Goal: Information Seeking & Learning: Understand process/instructions

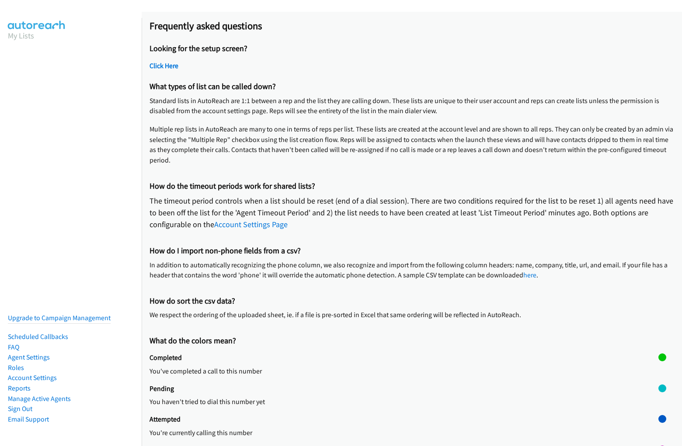
click at [341, 27] on h2 "Frequently asked questions" at bounding box center [411, 26] width 524 height 12
click at [412, 229] on p "The timeout period controls when a list should be reset (end of a dial session)…" at bounding box center [411, 212] width 524 height 35
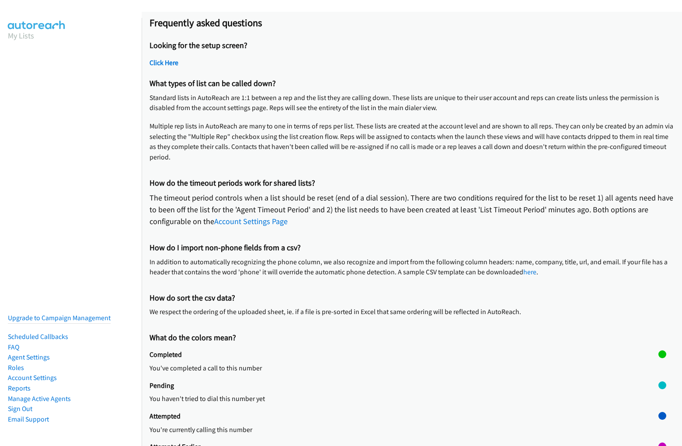
click at [408, 226] on p "The timeout period controls when a list should be reset (end of a dial session)…" at bounding box center [411, 209] width 524 height 35
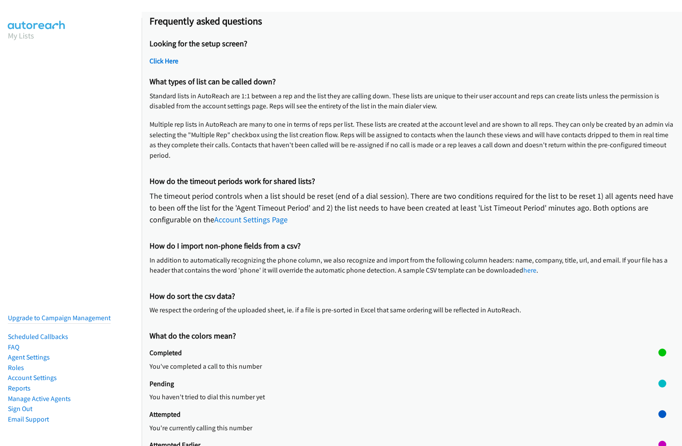
click at [408, 54] on div "Looking for the setup screen? Click Here" at bounding box center [411, 54] width 524 height 38
click at [408, 63] on h2 "Click Here" at bounding box center [411, 61] width 524 height 9
click at [408, 122] on p "Multiple rep lists in AutoReach are many to one in terms of reps per list. Thes…" at bounding box center [411, 140] width 524 height 42
click at [408, 105] on p "Standard lists in AutoReach are 1:1 between a rep and the list they are calling…" at bounding box center [411, 101] width 524 height 21
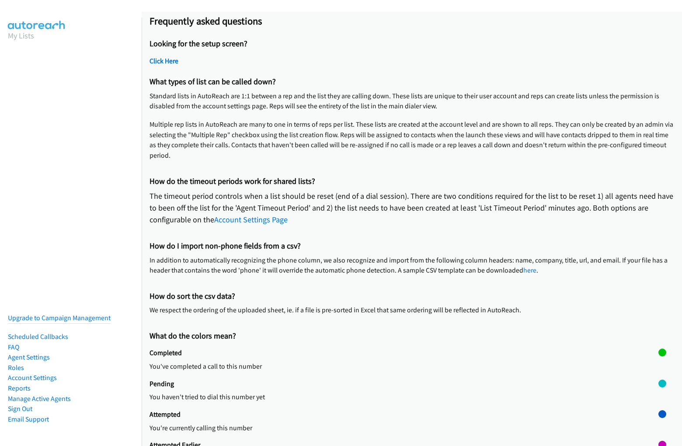
click at [408, 105] on p "Standard lists in AutoReach are 1:1 between a rep and the list they are calling…" at bounding box center [411, 101] width 524 height 21
click at [408, 144] on p "Multiple rep lists in AutoReach are many to one in terms of reps per list. Thes…" at bounding box center [411, 140] width 524 height 42
click at [408, 205] on p "The timeout period controls when a list should be reset (end of a dial session)…" at bounding box center [411, 207] width 524 height 35
click at [408, 212] on p "The timeout period controls when a list should be reset (end of a dial session)…" at bounding box center [411, 207] width 524 height 35
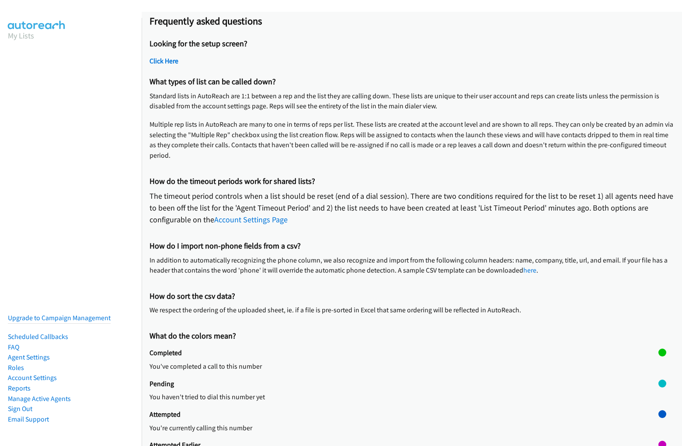
click at [408, 212] on p "The timeout period controls when a list should be reset (end of a dial session)…" at bounding box center [411, 207] width 524 height 35
click at [408, 262] on p "In addition to automatically recognizing the phone column, we also recognize an…" at bounding box center [411, 265] width 524 height 21
click at [408, 269] on p "In addition to automatically recognizing the phone column, we also recognize an…" at bounding box center [411, 265] width 524 height 21
click at [408, 307] on p "We respect the ordering of the uploaded sheet, ie. if a file is pre-sorted in E…" at bounding box center [411, 310] width 524 height 10
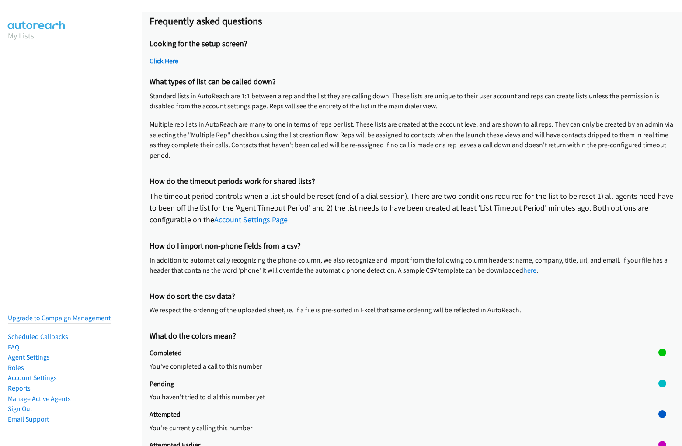
click at [408, 314] on p "We respect the ordering of the uploaded sheet, ie. if a file is pre-sorted in E…" at bounding box center [411, 310] width 524 height 10
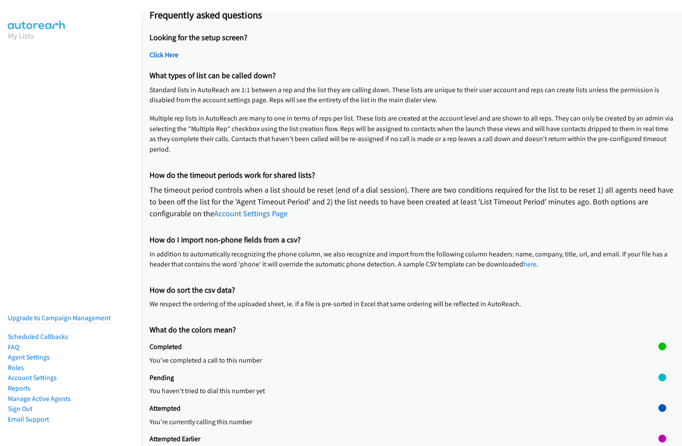
scroll to position [17, 0]
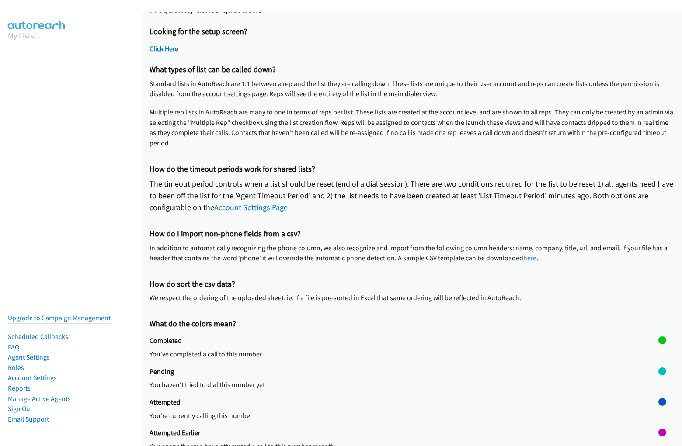
click at [408, 377] on div "Pending You haven't tried to dial this number yet" at bounding box center [403, 383] width 509 height 31
click at [408, 352] on p "You've completed a call to this number" at bounding box center [403, 354] width 509 height 10
click at [400, 352] on p "You've completed a call to this number" at bounding box center [403, 354] width 509 height 10
click at [658, 352] on div at bounding box center [662, 352] width 8 height 31
click at [658, 340] on div at bounding box center [662, 341] width 8 height 8
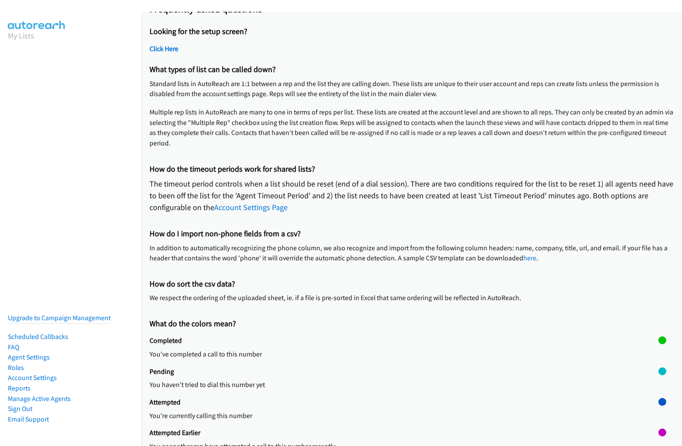
click at [408, 382] on p "You haven't tried to dial this number yet" at bounding box center [403, 385] width 509 height 10
click at [400, 382] on p "You haven't tried to dial this number yet" at bounding box center [403, 385] width 509 height 10
click at [658, 382] on div at bounding box center [662, 383] width 8 height 31
click at [658, 371] on div at bounding box center [662, 372] width 8 height 8
click at [408, 413] on p "You're currently calling this number" at bounding box center [403, 416] width 509 height 10
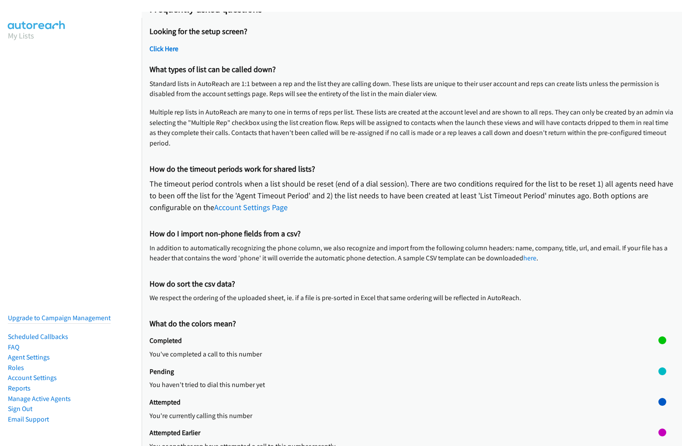
click at [400, 413] on p "You're currently calling this number" at bounding box center [403, 416] width 509 height 10
click at [658, 413] on div at bounding box center [662, 413] width 8 height 31
click at [658, 402] on div at bounding box center [662, 402] width 8 height 8
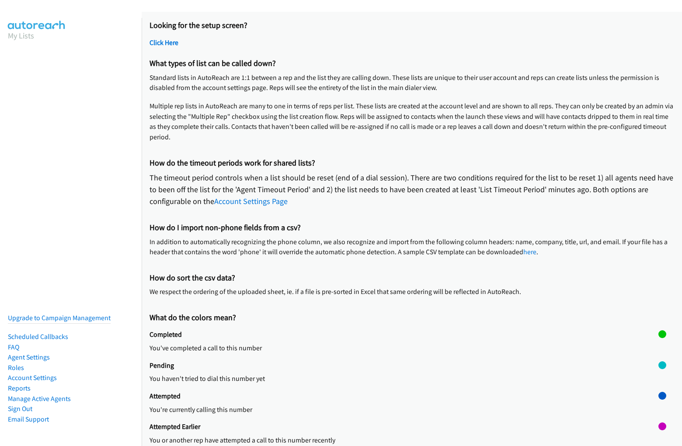
click at [408, 428] on div "Attempted Earlier You or another rep have attempted a call to this number recen…" at bounding box center [403, 438] width 509 height 31
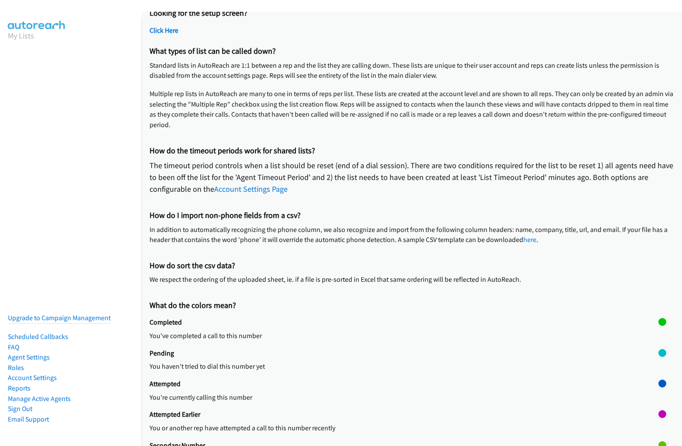
click at [400, 424] on p "You or another rep have attempted a call to this number recently" at bounding box center [403, 428] width 509 height 10
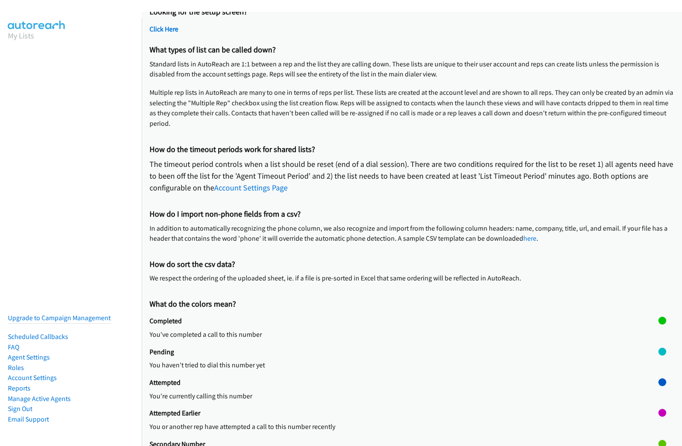
click at [658, 424] on div at bounding box center [662, 424] width 8 height 31
click at [658, 413] on div at bounding box center [662, 413] width 8 height 8
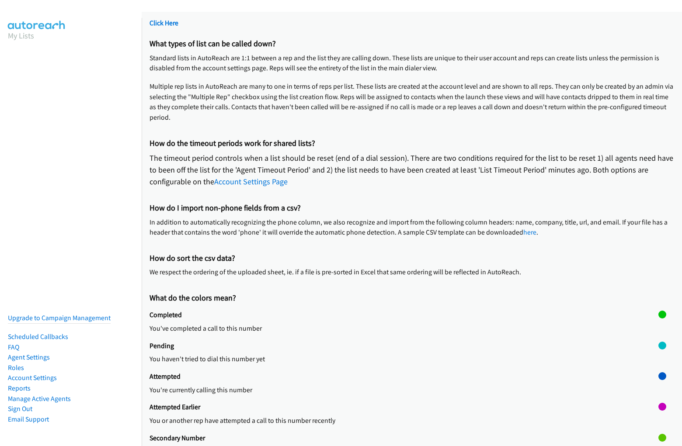
scroll to position [49, 0]
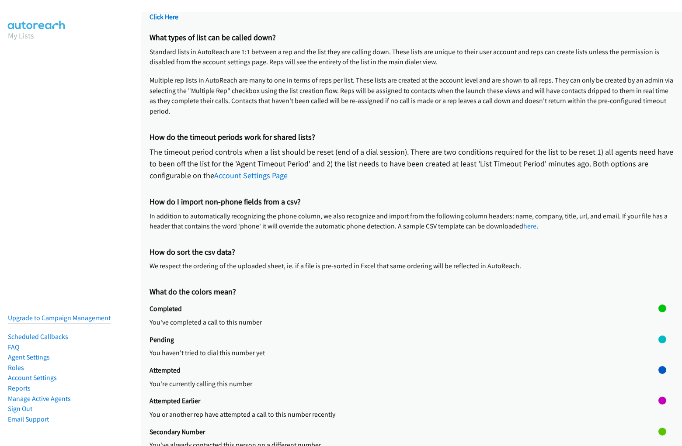
click at [408, 434] on h2 "Secondary Number" at bounding box center [403, 432] width 509 height 9
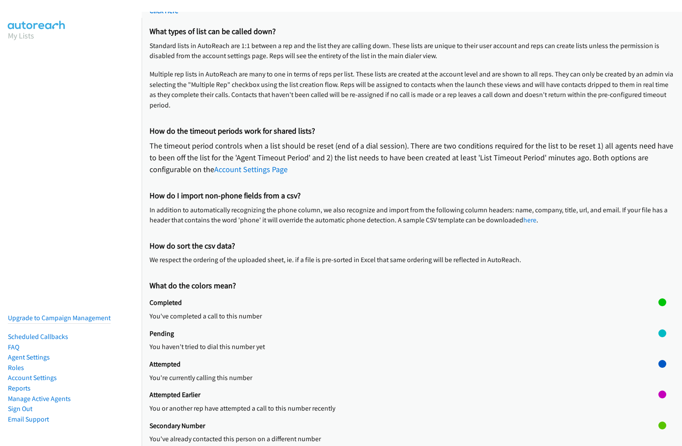
click at [400, 427] on div "Secondary Number You've already contacted this person on a different number" at bounding box center [403, 437] width 509 height 31
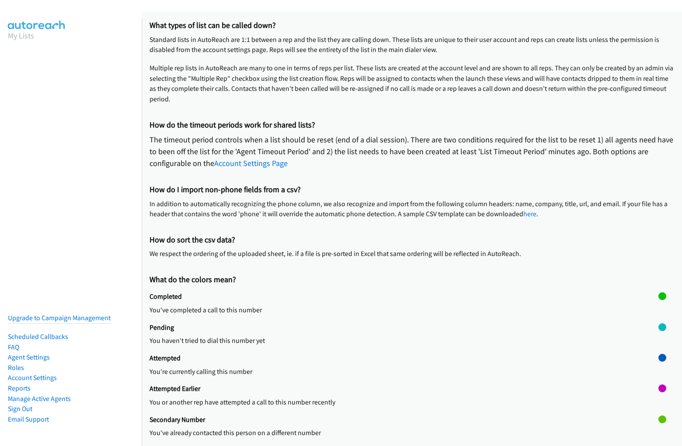
scroll to position [67, 0]
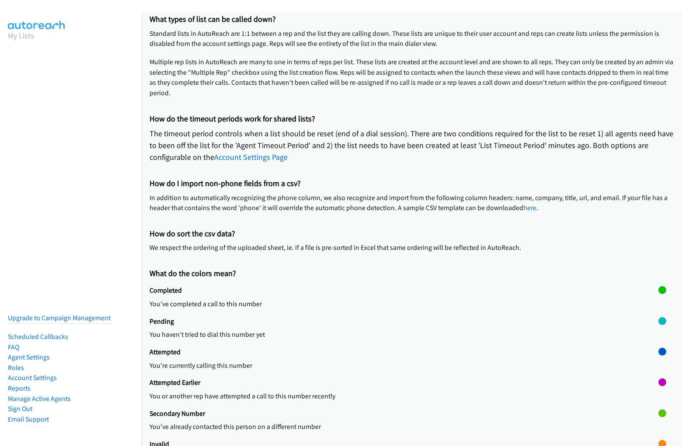
click at [658, 424] on div at bounding box center [662, 425] width 8 height 31
click at [658, 413] on div at bounding box center [662, 414] width 8 height 8
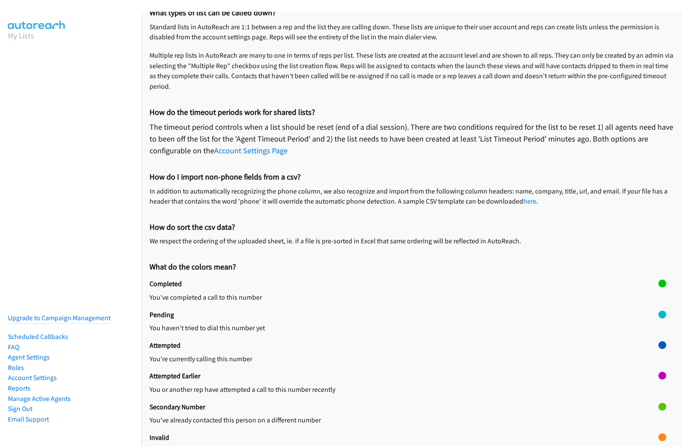
scroll to position [80, 0]
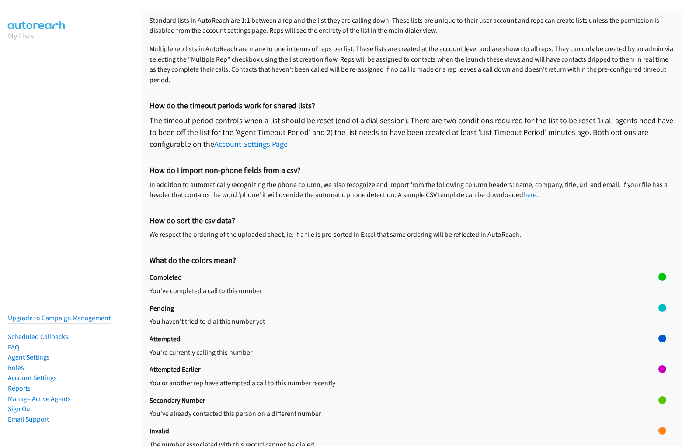
click at [408, 433] on h2 "Invalid" at bounding box center [403, 431] width 509 height 9
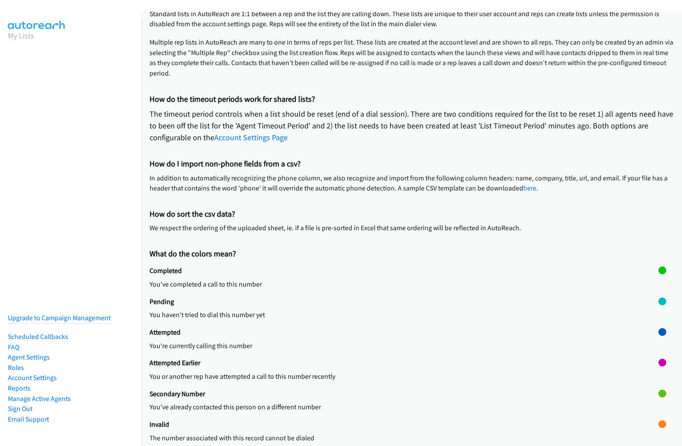
click at [400, 433] on p "The number associated with this record cannot be dialed" at bounding box center [403, 438] width 509 height 10
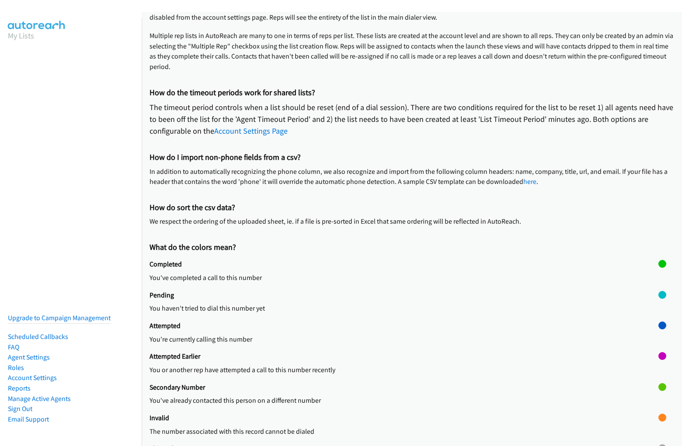
scroll to position [98, 0]
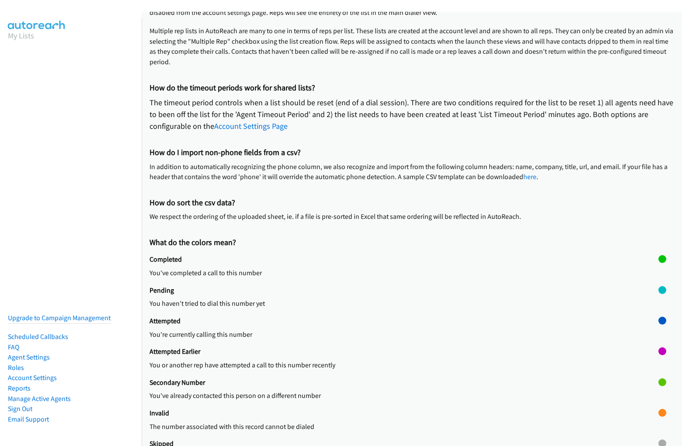
click at [658, 424] on div at bounding box center [662, 424] width 8 height 31
click at [658, 413] on div at bounding box center [662, 413] width 8 height 8
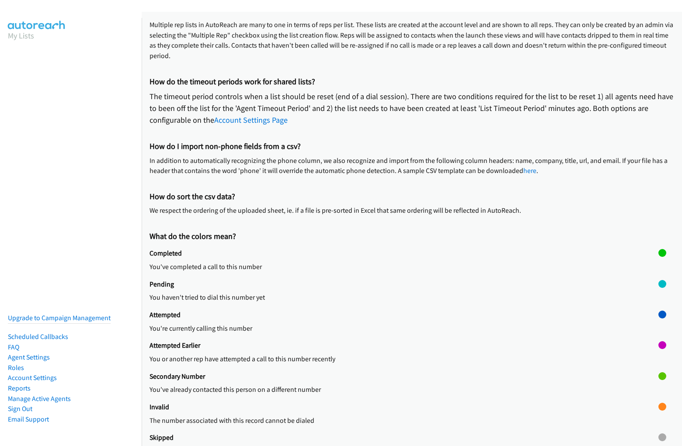
click at [408, 434] on h2 "Skipped" at bounding box center [403, 438] width 509 height 9
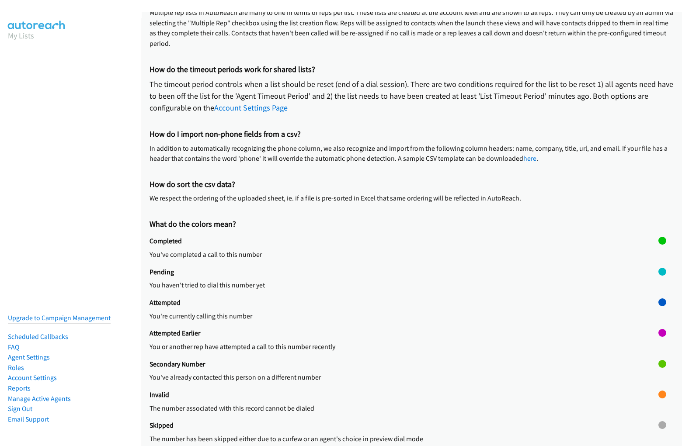
click at [400, 427] on div "Skipped The number has been skipped either due to a curfew or an agent's choice…" at bounding box center [403, 436] width 509 height 31
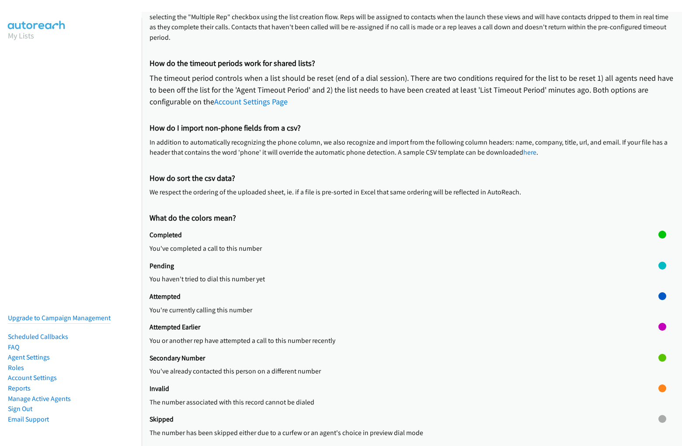
scroll to position [129, 0]
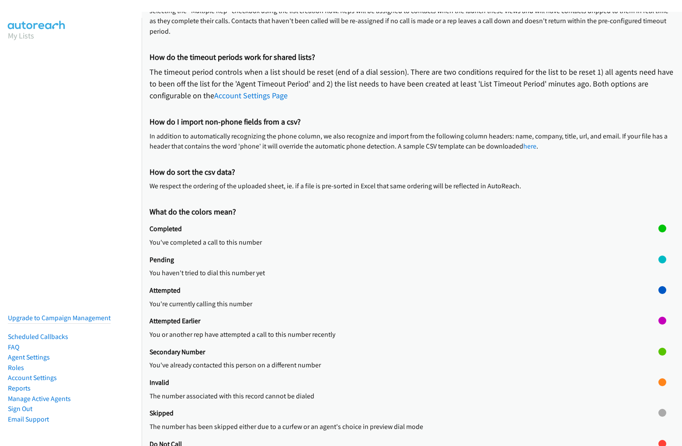
click at [658, 424] on div at bounding box center [662, 424] width 8 height 31
click at [658, 413] on div at bounding box center [662, 413] width 8 height 8
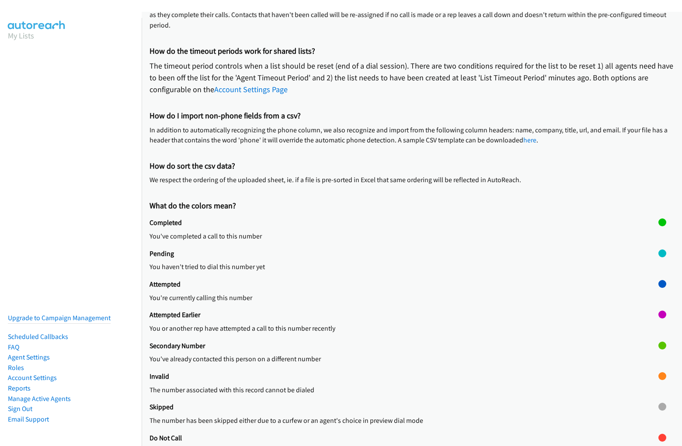
click at [408, 434] on h2 "Do Not Call" at bounding box center [403, 438] width 509 height 9
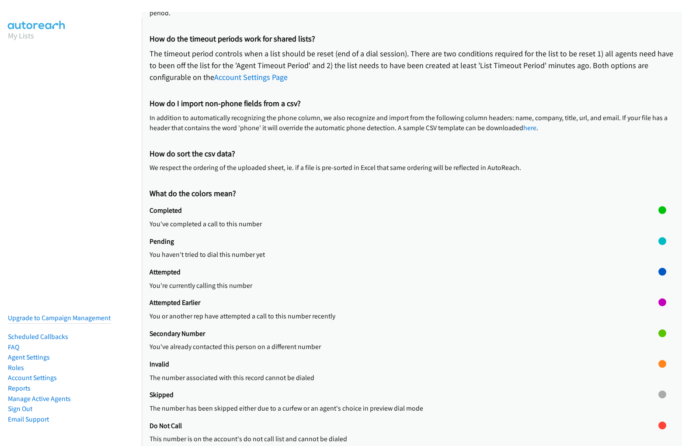
click at [400, 427] on div "Do Not Call This number is on the account's do not call list and cannot be dial…" at bounding box center [403, 437] width 509 height 31
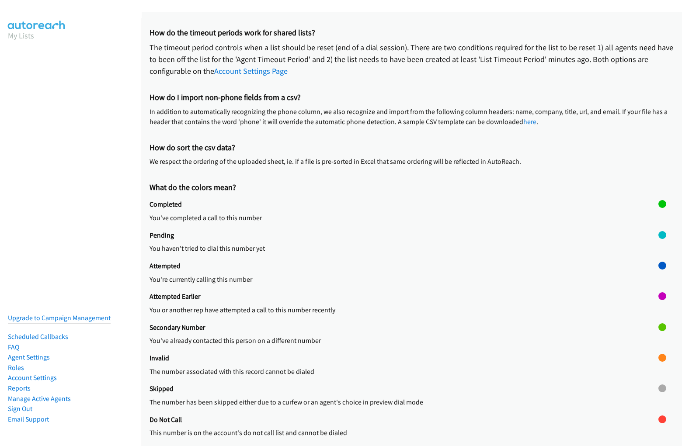
scroll to position [160, 0]
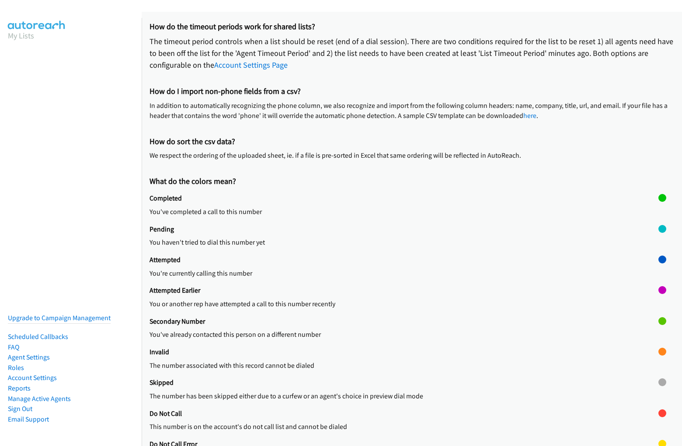
click at [658, 424] on div at bounding box center [662, 425] width 8 height 31
click at [658, 413] on div at bounding box center [662, 414] width 8 height 8
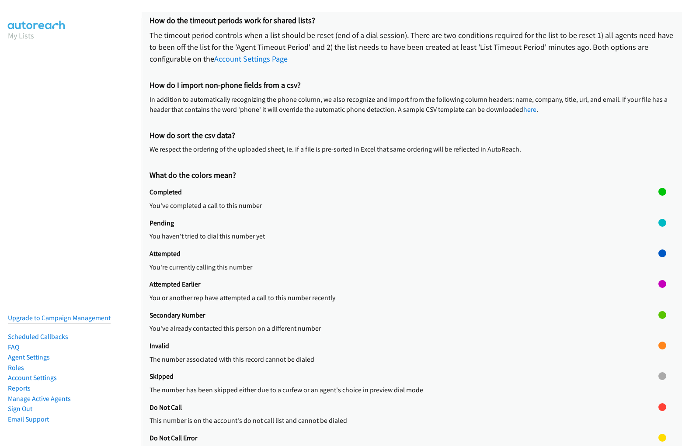
click at [408, 434] on h2 "Do Not Call Error" at bounding box center [403, 438] width 509 height 9
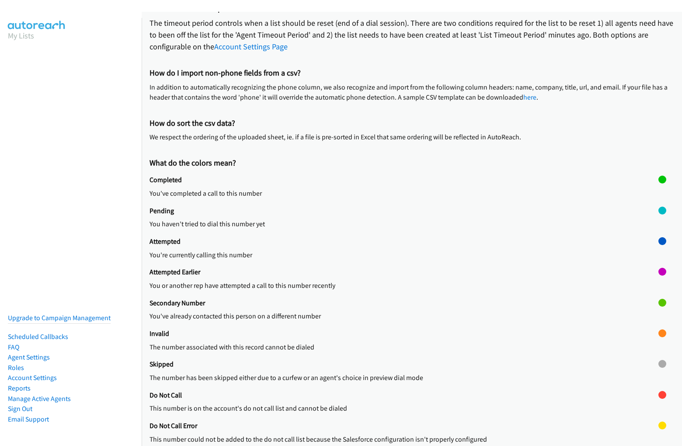
click at [400, 427] on div "Do Not Call Error This number could not be added to the do not call list becaus…" at bounding box center [403, 437] width 509 height 31
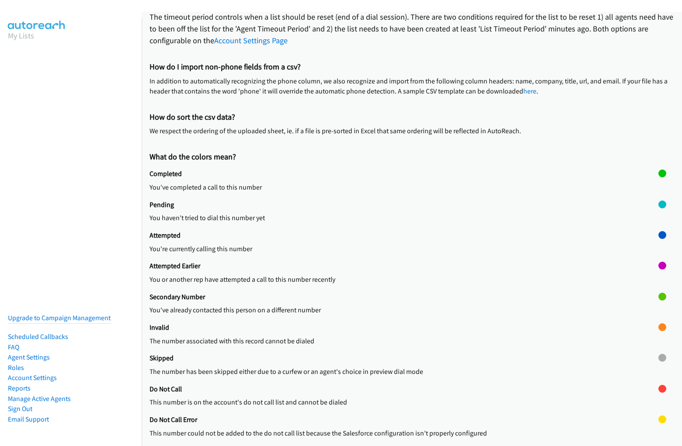
scroll to position [190, 0]
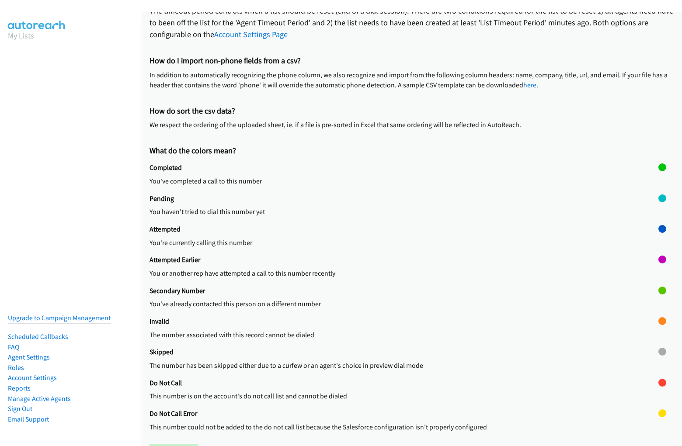
click at [658, 425] on div at bounding box center [662, 425] width 8 height 31
click at [658, 413] on div at bounding box center [662, 414] width 8 height 8
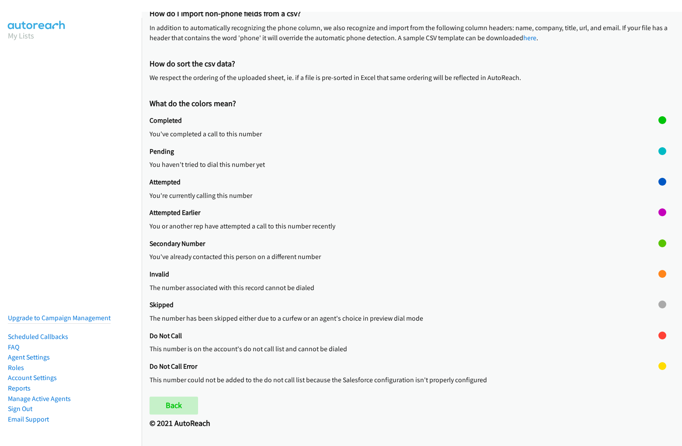
click at [408, 427] on h2 "© 2021 AutoReach" at bounding box center [411, 424] width 524 height 10
click at [341, 27] on p "In addition to automatically recognizing the phone column, we also recognize an…" at bounding box center [411, 33] width 524 height 21
click at [412, 229] on p "You or another rep have attempted a call to this number recently" at bounding box center [403, 226] width 509 height 10
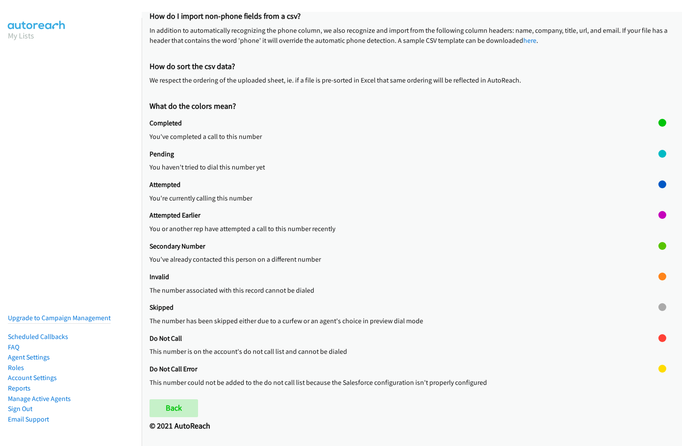
scroll to position [232, 0]
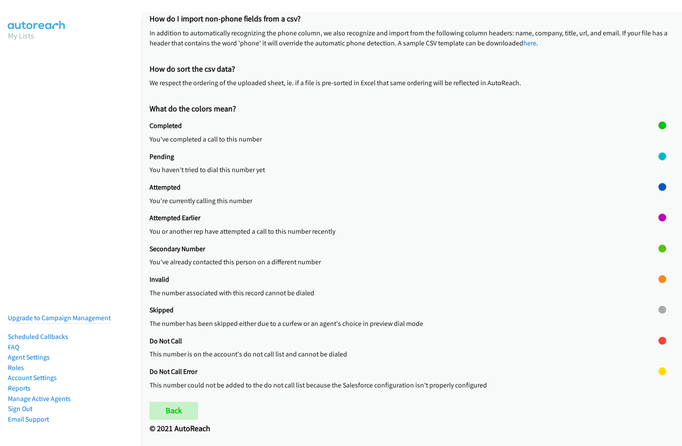
click at [408, 226] on div "Attempted Earlier You or another rep have attempted a call to this number recen…" at bounding box center [403, 229] width 509 height 31
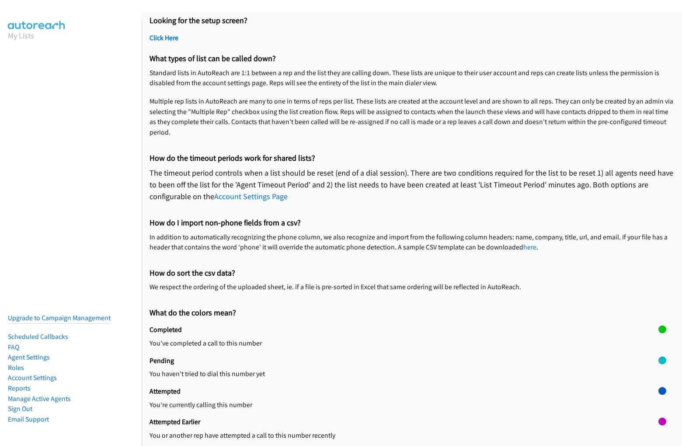
click at [408, 31] on div "Looking for the setup screen? Click Here" at bounding box center [411, 31] width 524 height 38
click at [408, 39] on h2 "Click Here" at bounding box center [411, 38] width 524 height 9
click at [408, 99] on p "Multiple rep lists in AutoReach are many to one in terms of reps per list. Thes…" at bounding box center [411, 117] width 524 height 42
click at [408, 82] on p "Standard lists in AutoReach are 1:1 between a rep and the list they are calling…" at bounding box center [411, 78] width 524 height 21
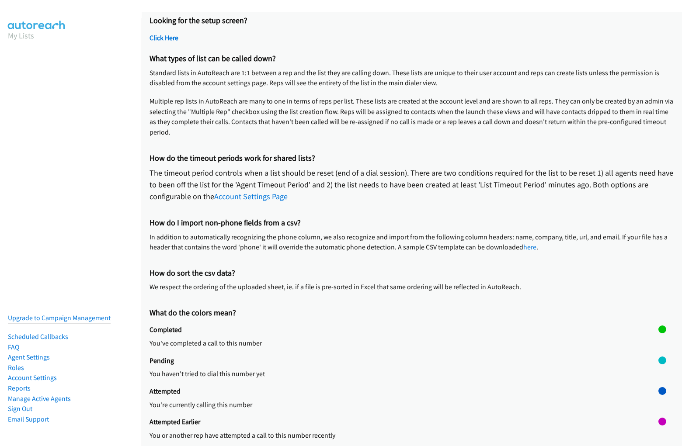
click at [408, 82] on p "Standard lists in AutoReach are 1:1 between a rep and the list they are calling…" at bounding box center [411, 78] width 524 height 21
click at [408, 121] on p "Multiple rep lists in AutoReach are many to one in terms of reps per list. Thes…" at bounding box center [411, 117] width 524 height 42
click at [408, 181] on p "The timeout period controls when a list should be reset (end of a dial session)…" at bounding box center [411, 184] width 524 height 35
click at [408, 188] on p "The timeout period controls when a list should be reset (end of a dial session)…" at bounding box center [411, 184] width 524 height 35
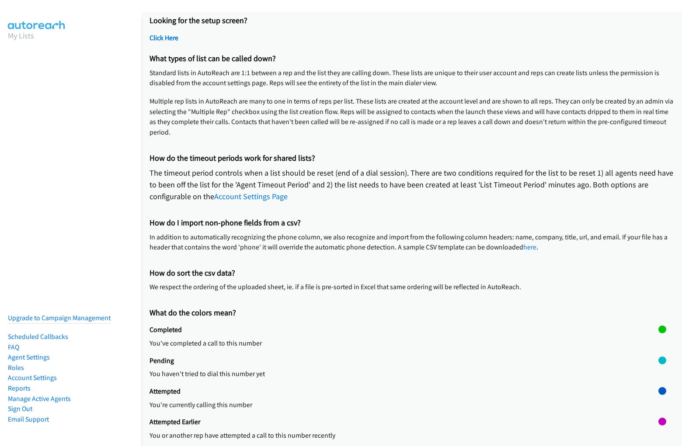
click at [408, 188] on p "The timeout period controls when a list should be reset (end of a dial session)…" at bounding box center [411, 184] width 524 height 35
click at [408, 239] on p "In addition to automatically recognizing the phone column, we also recognize an…" at bounding box center [411, 242] width 524 height 21
click at [408, 246] on p "In addition to automatically recognizing the phone column, we also recognize an…" at bounding box center [411, 242] width 524 height 21
click at [408, 284] on p "We respect the ordering of the uploaded sheet, ie. if a file is pre-sorted in E…" at bounding box center [411, 287] width 524 height 10
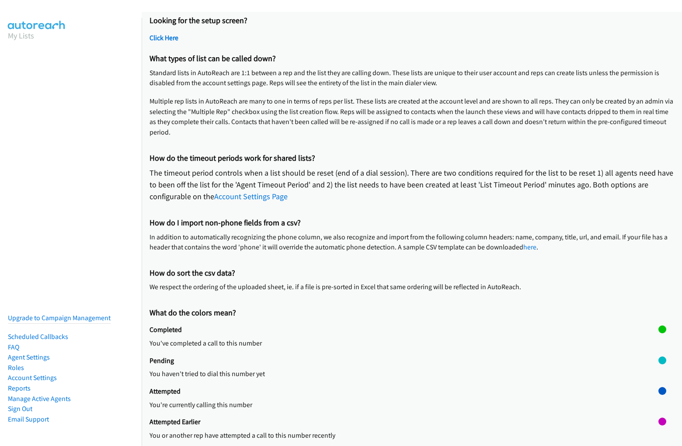
click at [408, 291] on p "We respect the ordering of the uploaded sheet, ie. if a file is pre-sorted in E…" at bounding box center [411, 287] width 524 height 10
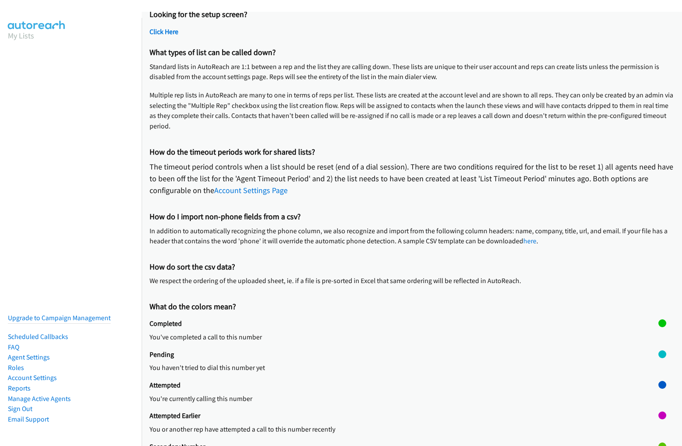
click at [408, 366] on p "You haven't tried to dial this number yet" at bounding box center [403, 368] width 509 height 10
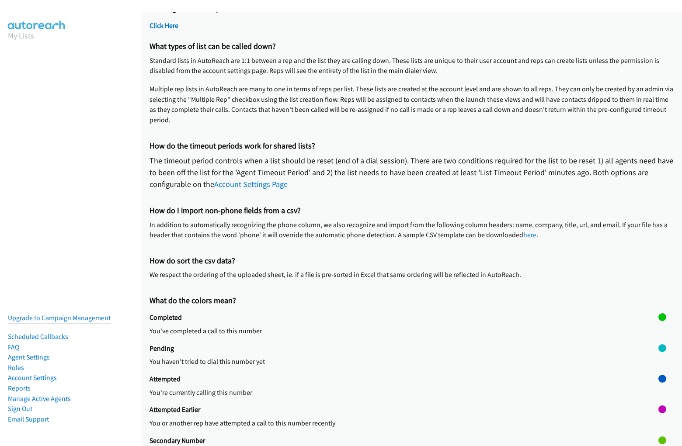
click at [408, 329] on p "You've completed a call to this number" at bounding box center [403, 331] width 509 height 10
click at [400, 329] on p "You've completed a call to this number" at bounding box center [403, 331] width 509 height 10
click at [658, 329] on div at bounding box center [662, 328] width 8 height 31
click at [658, 317] on div at bounding box center [662, 317] width 8 height 8
click at [408, 359] on p "You haven't tried to dial this number yet" at bounding box center [403, 362] width 509 height 10
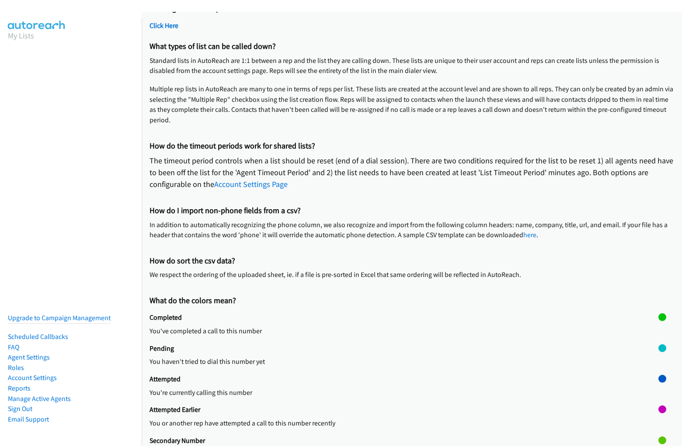
click at [400, 359] on p "You haven't tried to dial this number yet" at bounding box center [403, 362] width 509 height 10
click at [658, 359] on div at bounding box center [662, 359] width 8 height 31
click at [658, 348] on div at bounding box center [662, 348] width 8 height 8
click at [408, 390] on p "You're currently calling this number" at bounding box center [403, 393] width 509 height 10
click at [400, 390] on p "You're currently calling this number" at bounding box center [403, 393] width 509 height 10
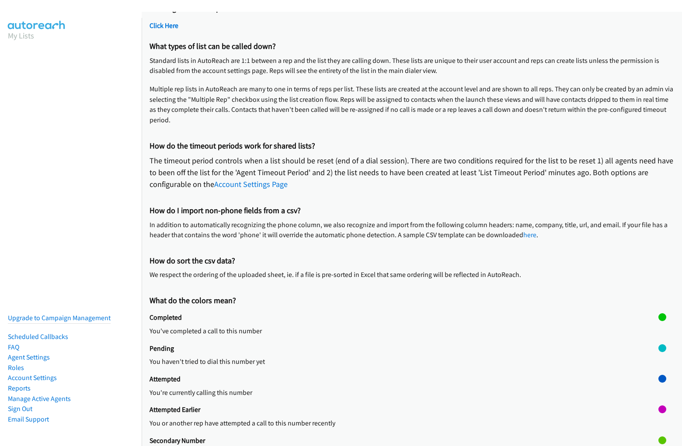
click at [658, 390] on div at bounding box center [662, 390] width 8 height 31
click at [658, 379] on div at bounding box center [662, 379] width 8 height 8
click at [408, 421] on p "You or another rep have attempted a call to this number recently" at bounding box center [403, 423] width 509 height 10
click at [400, 421] on p "You or another rep have attempted a call to this number recently" at bounding box center [403, 423] width 509 height 10
click at [658, 421] on div at bounding box center [662, 421] width 8 height 31
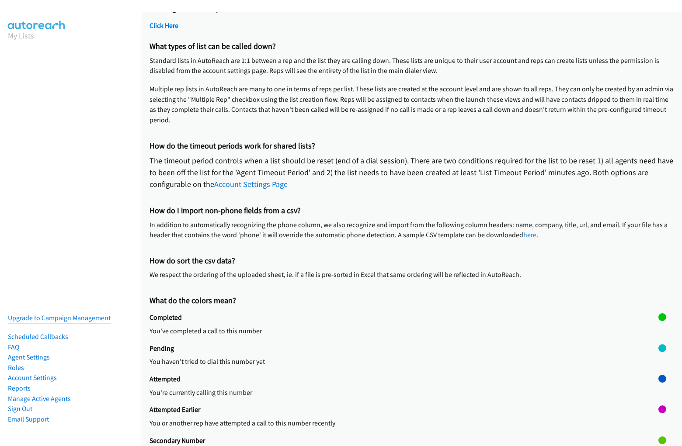
click at [658, 410] on div at bounding box center [662, 410] width 8 height 8
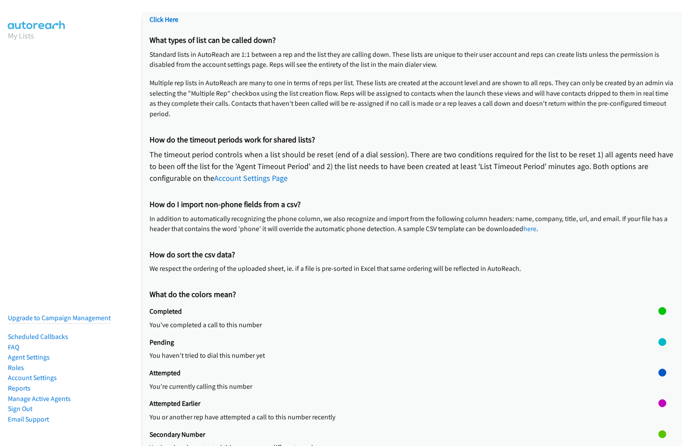
click at [408, 432] on h2 "Secondary Number" at bounding box center [403, 435] width 509 height 9
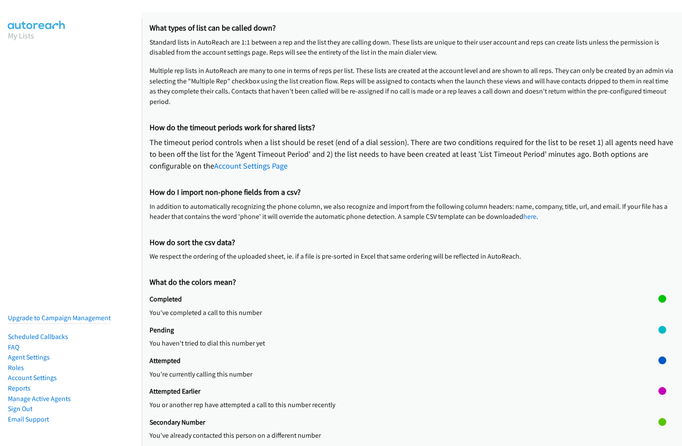
click at [400, 431] on p "You've already contacted this person on a different number" at bounding box center [403, 436] width 509 height 10
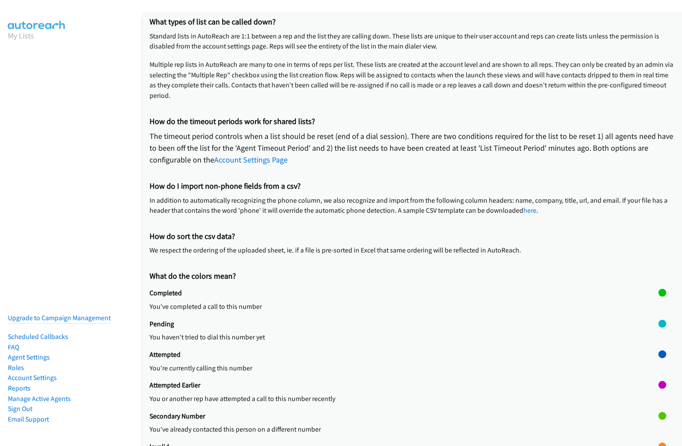
scroll to position [67, 0]
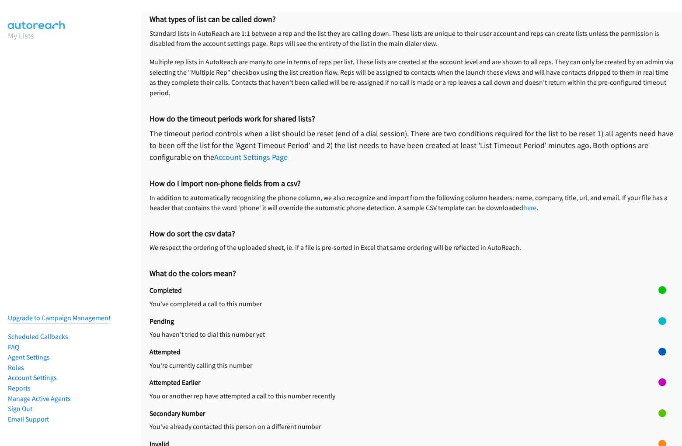
click at [658, 424] on div at bounding box center [662, 425] width 8 height 31
click at [658, 413] on div at bounding box center [662, 414] width 8 height 8
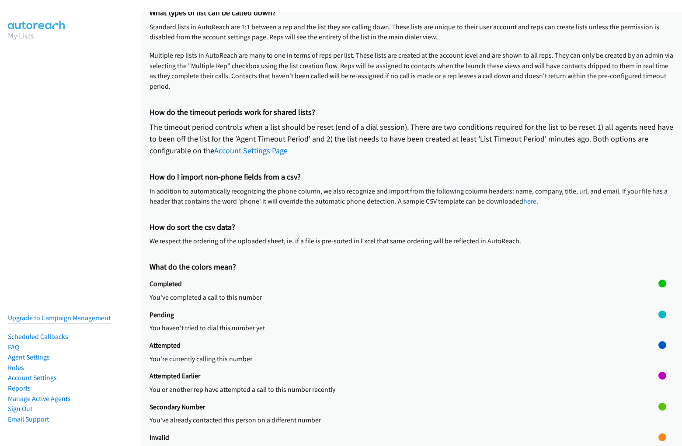
click at [408, 434] on h2 "Invalid" at bounding box center [403, 438] width 509 height 9
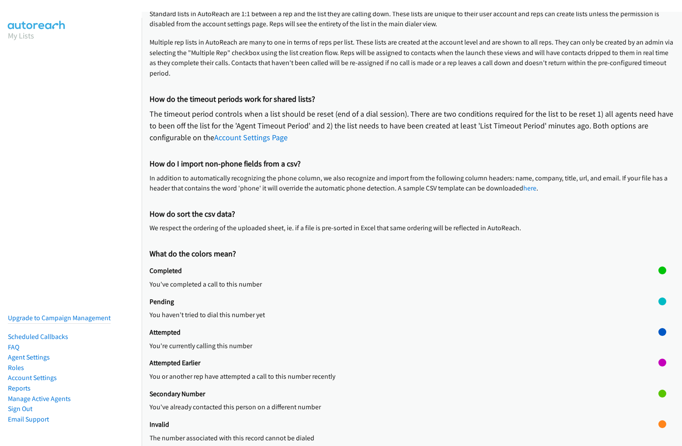
scroll to position [94, 0]
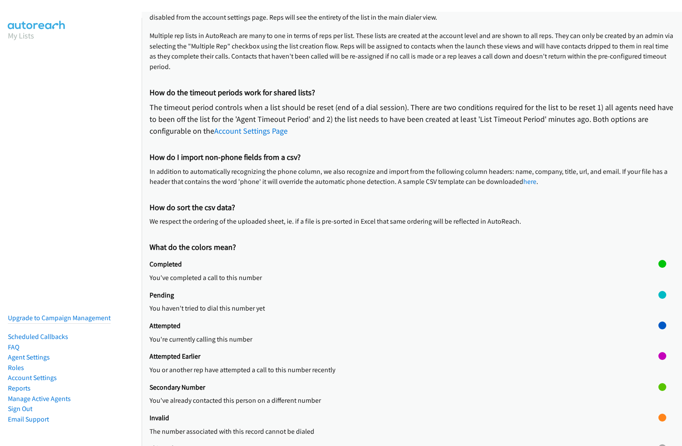
click at [400, 427] on p "The number associated with this record cannot be dialed" at bounding box center [403, 432] width 509 height 10
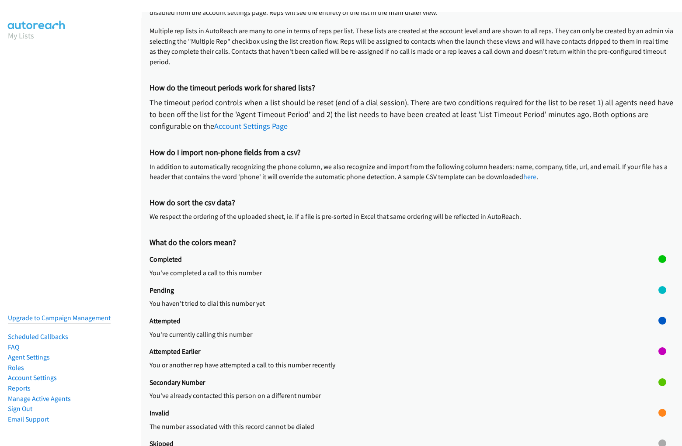
click at [658, 424] on div at bounding box center [662, 424] width 8 height 31
click at [658, 413] on div at bounding box center [662, 413] width 8 height 8
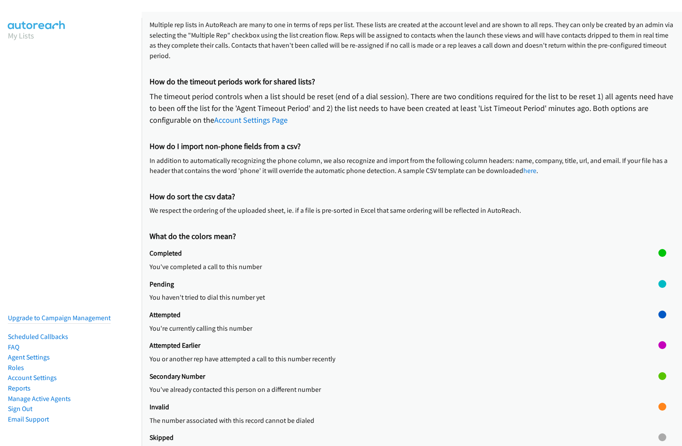
scroll to position [111, 0]
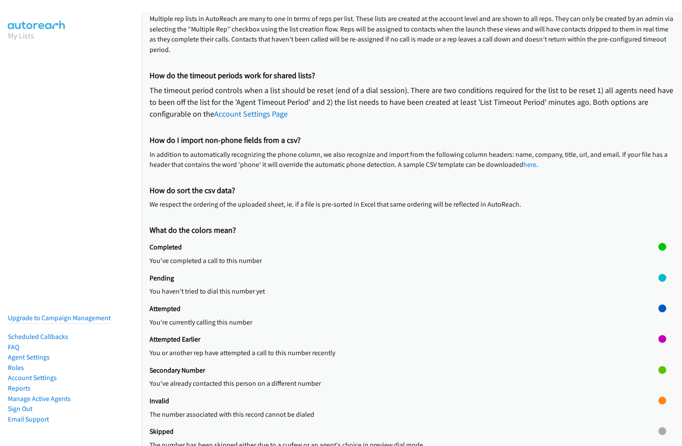
click at [408, 434] on h2 "Skipped" at bounding box center [403, 431] width 509 height 9
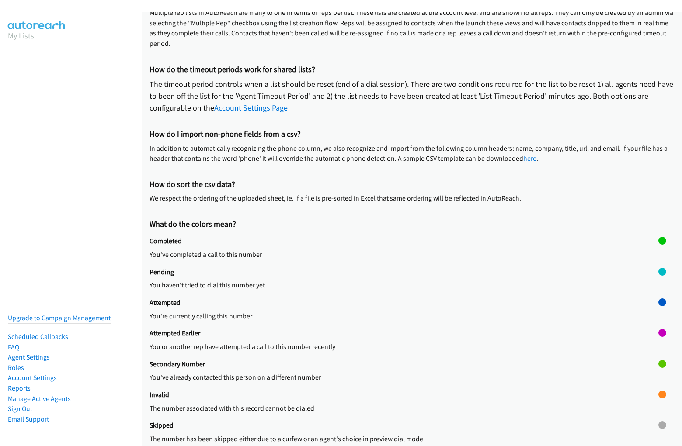
click at [400, 427] on div "Skipped The number has been skipped either due to a curfew or an agent's choice…" at bounding box center [403, 436] width 509 height 31
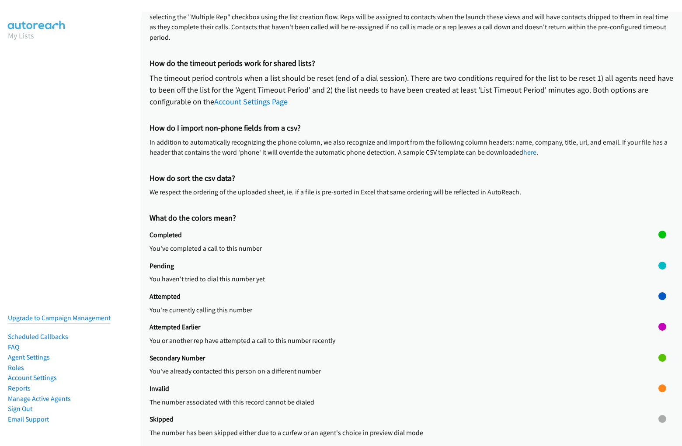
scroll to position [129, 0]
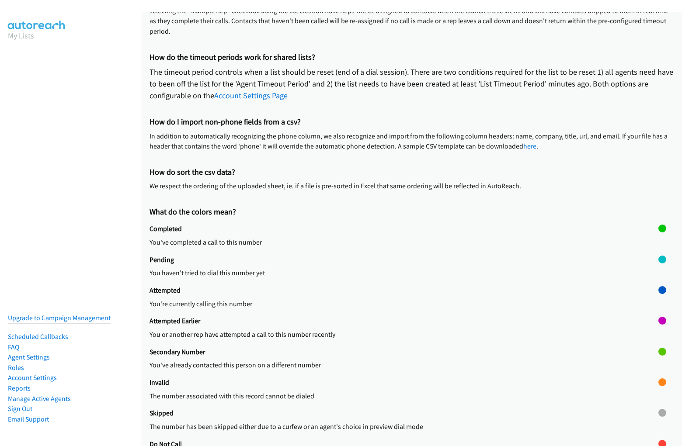
click at [658, 424] on div at bounding box center [662, 424] width 8 height 31
click at [658, 413] on div at bounding box center [662, 413] width 8 height 8
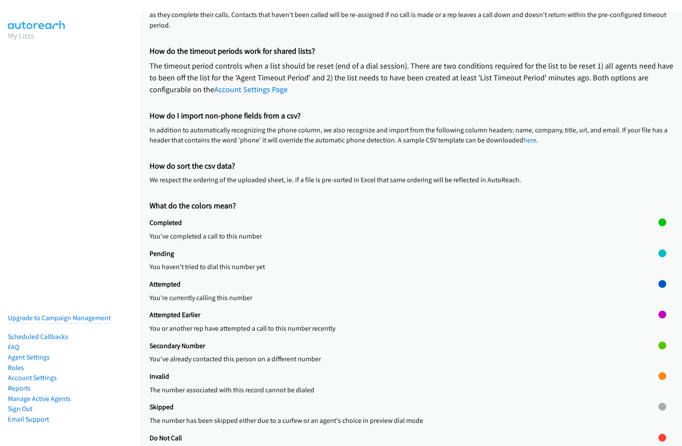
click at [408, 434] on h2 "Do Not Call" at bounding box center [403, 438] width 509 height 9
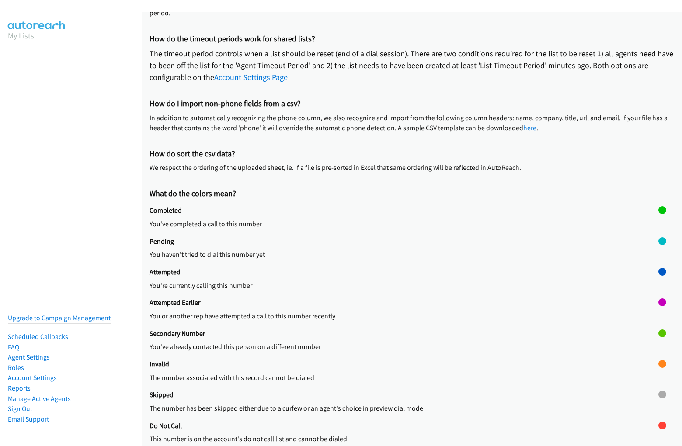
click at [400, 427] on div "Do Not Call This number is on the account's do not call list and cannot be dial…" at bounding box center [403, 437] width 509 height 31
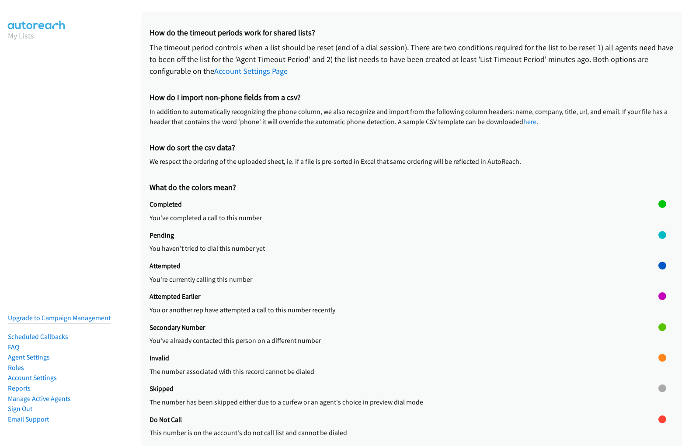
scroll to position [160, 0]
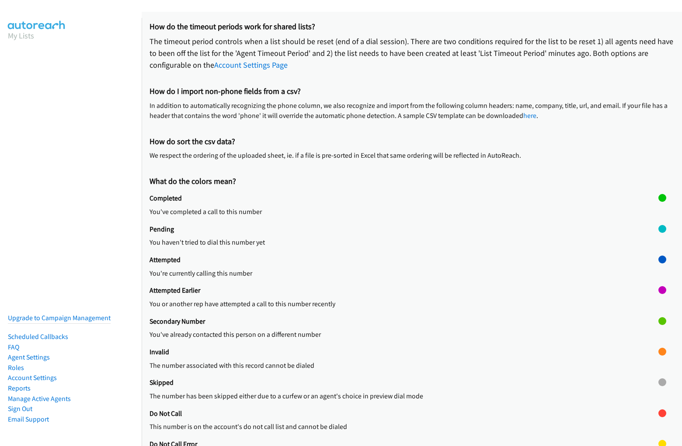
click at [658, 424] on div at bounding box center [662, 425] width 8 height 31
click at [658, 413] on div at bounding box center [662, 414] width 8 height 8
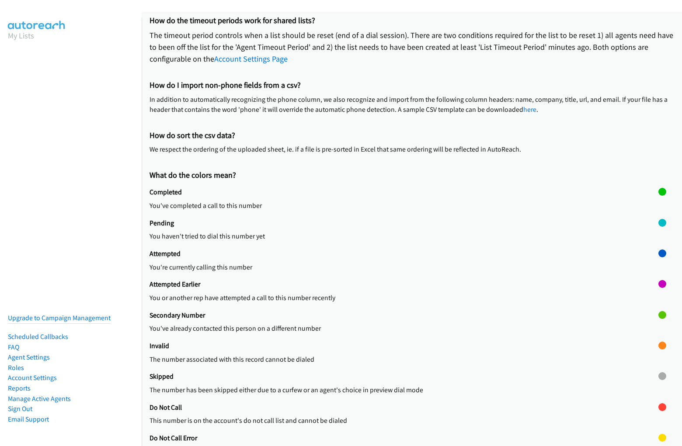
click at [408, 434] on h2 "Do Not Call Error" at bounding box center [403, 438] width 509 height 9
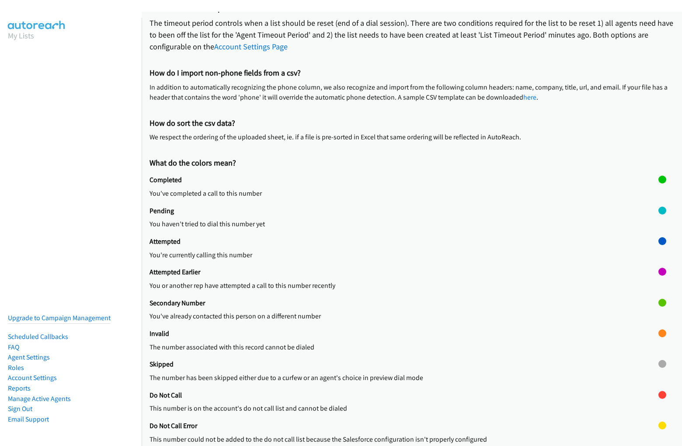
click at [400, 427] on div "Do Not Call Error This number could not be added to the do not call list becaus…" at bounding box center [403, 437] width 509 height 31
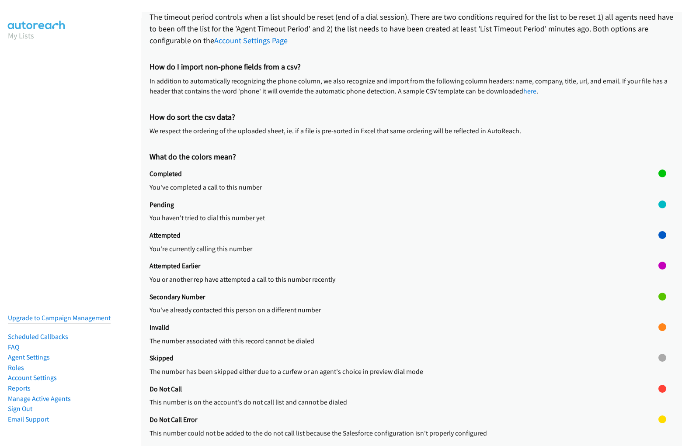
scroll to position [190, 0]
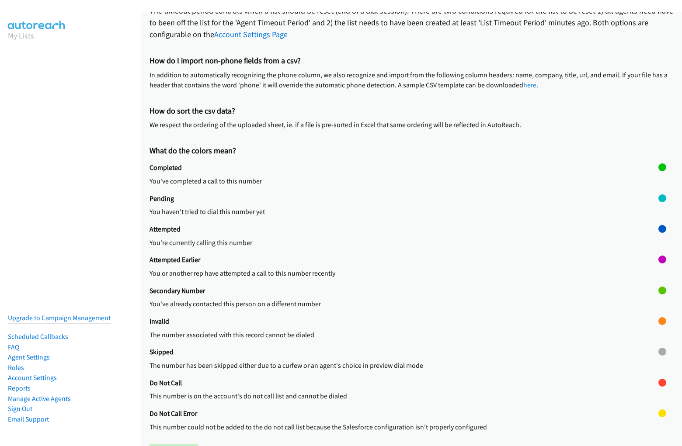
click at [658, 425] on div at bounding box center [662, 425] width 8 height 31
click at [658, 413] on div at bounding box center [662, 414] width 8 height 8
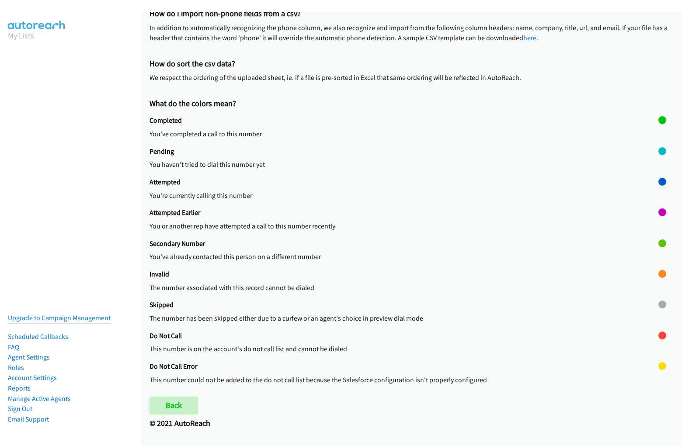
click at [408, 427] on h2 "© 2021 AutoReach" at bounding box center [411, 424] width 524 height 10
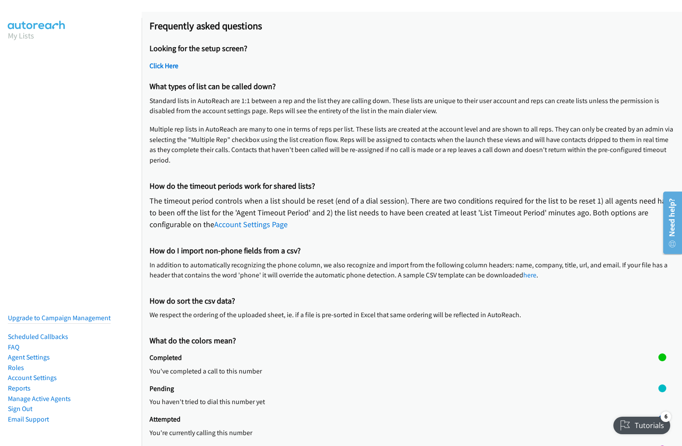
click at [341, 27] on h2 "Frequently asked questions" at bounding box center [411, 26] width 524 height 12
click at [412, 229] on p "The timeout period controls when a list should be reset (end of a dial session)…" at bounding box center [411, 212] width 524 height 35
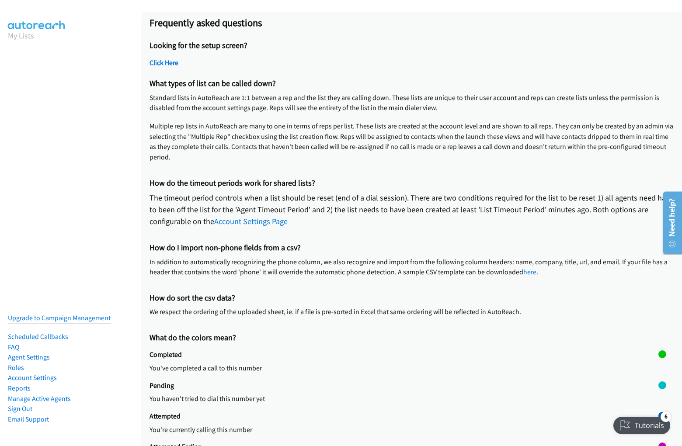
click at [408, 226] on p "The timeout period controls when a list should be reset (end of a dial session)…" at bounding box center [411, 209] width 524 height 35
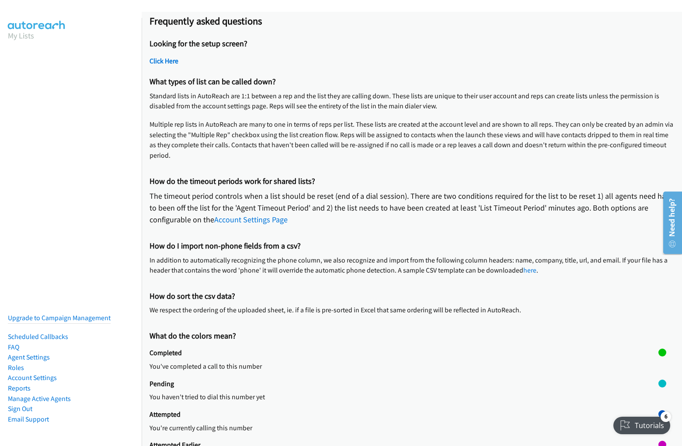
click at [408, 54] on div "Looking for the setup screen? Click Here" at bounding box center [411, 54] width 524 height 38
click at [408, 63] on h2 "Click Here" at bounding box center [411, 61] width 524 height 9
click at [408, 122] on p "Multiple rep lists in AutoReach are many to one in terms of reps per list. Thes…" at bounding box center [411, 140] width 524 height 42
click at [408, 105] on p "Standard lists in AutoReach are 1:1 between a rep and the list they are calling…" at bounding box center [411, 101] width 524 height 21
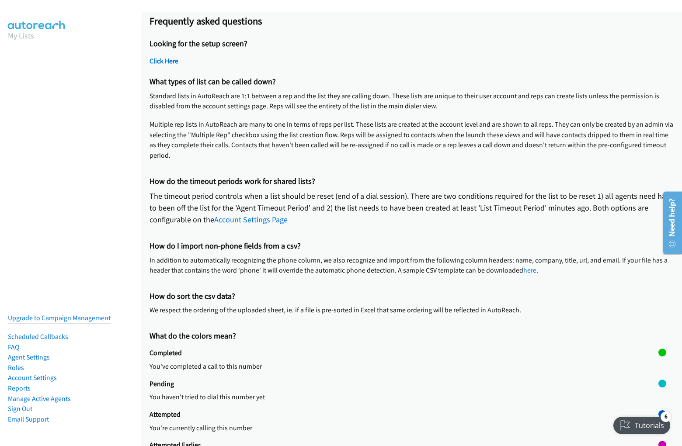
click at [408, 105] on p "Standard lists in AutoReach are 1:1 between a rep and the list they are calling…" at bounding box center [411, 101] width 524 height 21
click at [408, 144] on p "Multiple rep lists in AutoReach are many to one in terms of reps per list. Thes…" at bounding box center [411, 140] width 524 height 42
click at [408, 205] on p "The timeout period controls when a list should be reset (end of a dial session)…" at bounding box center [411, 207] width 524 height 35
click at [408, 212] on p "The timeout period controls when a list should be reset (end of a dial session)…" at bounding box center [411, 207] width 524 height 35
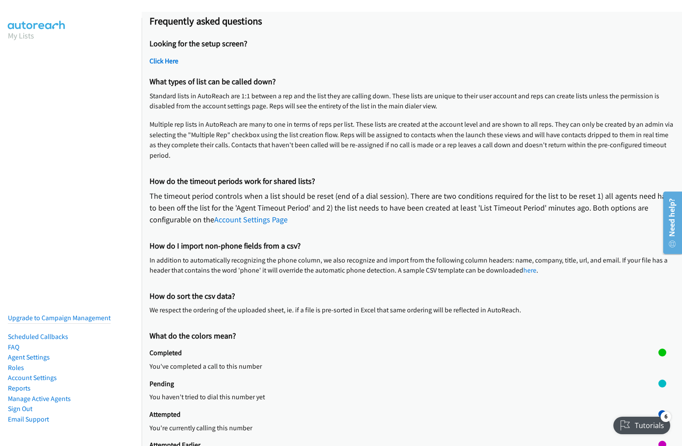
click at [408, 212] on p "The timeout period controls when a list should be reset (end of a dial session)…" at bounding box center [411, 207] width 524 height 35
click at [408, 262] on p "In addition to automatically recognizing the phone column, we also recognize an…" at bounding box center [411, 265] width 524 height 21
click at [408, 269] on p "In addition to automatically recognizing the phone column, we also recognize an…" at bounding box center [411, 265] width 524 height 21
click at [408, 307] on p "We respect the ordering of the uploaded sheet, ie. if a file is pre-sorted in E…" at bounding box center [411, 310] width 524 height 10
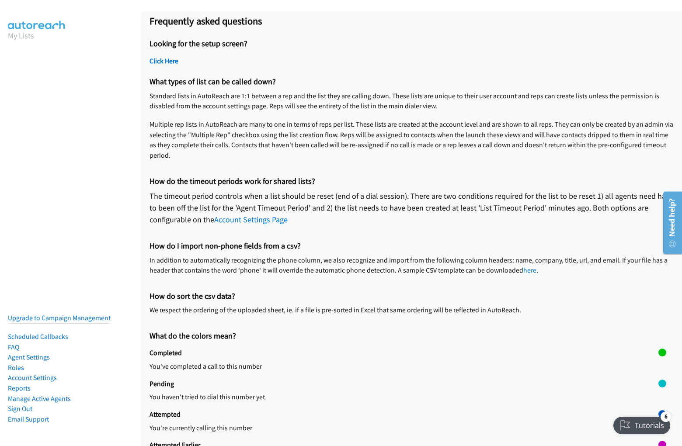
click at [408, 314] on p "We respect the ordering of the uploaded sheet, ie. if a file is pre-sorted in E…" at bounding box center [411, 310] width 524 height 10
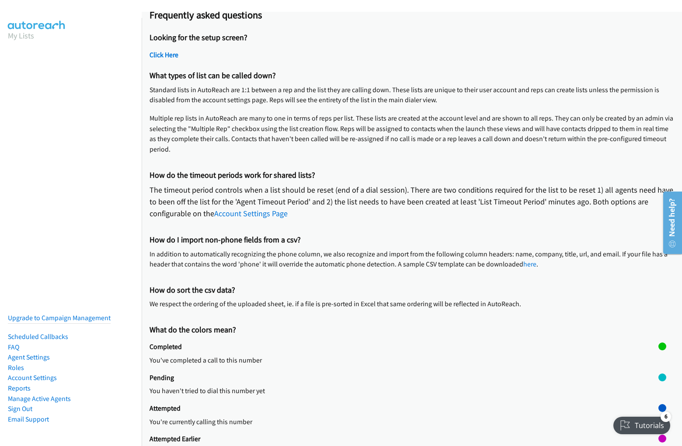
click at [408, 377] on div "Pending You haven't tried to dial this number yet" at bounding box center [403, 389] width 509 height 31
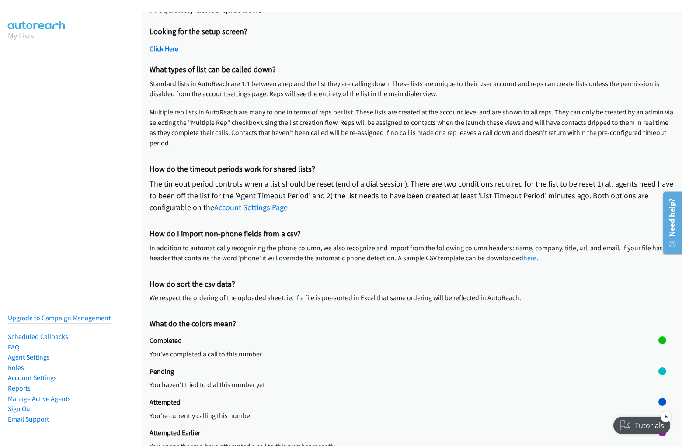
click at [408, 352] on p "You've completed a call to this number" at bounding box center [403, 354] width 509 height 10
click at [400, 352] on p "You've completed a call to this number" at bounding box center [403, 354] width 509 height 10
click at [658, 352] on div at bounding box center [662, 352] width 8 height 31
click at [658, 340] on div at bounding box center [662, 341] width 8 height 8
click at [408, 382] on p "You haven't tried to dial this number yet" at bounding box center [403, 385] width 509 height 10
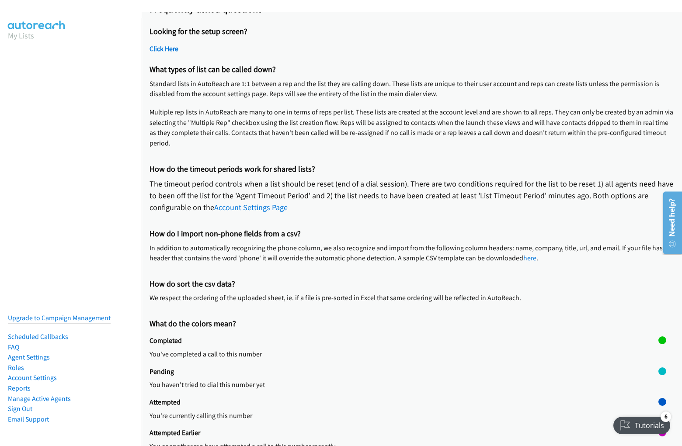
click at [400, 382] on p "You haven't tried to dial this number yet" at bounding box center [403, 385] width 509 height 10
click at [658, 382] on div at bounding box center [662, 383] width 8 height 31
click at [658, 371] on div at bounding box center [662, 372] width 8 height 8
click at [408, 413] on p "You're currently calling this number" at bounding box center [403, 416] width 509 height 10
click at [400, 413] on p "You're currently calling this number" at bounding box center [403, 416] width 509 height 10
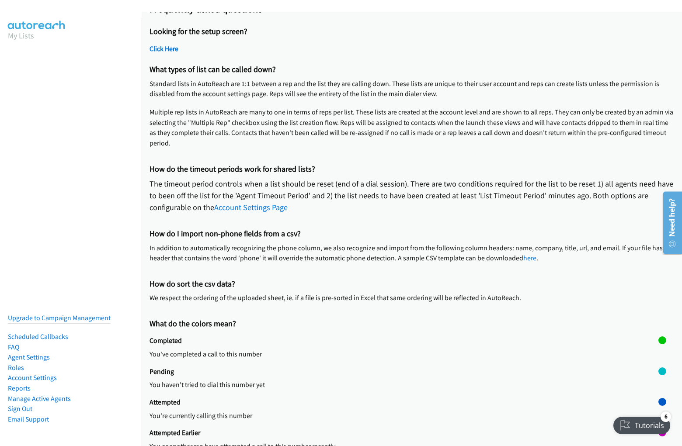
click at [658, 402] on div at bounding box center [662, 402] width 8 height 8
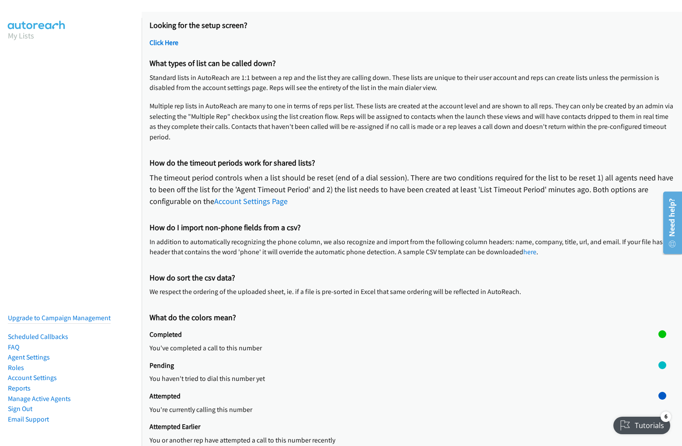
click at [408, 428] on div "Attempted Earlier You or another rep have attempted a call to this number recen…" at bounding box center [403, 438] width 509 height 31
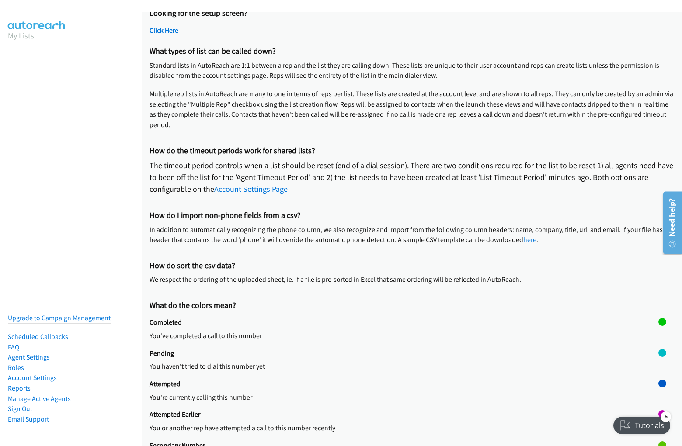
click at [400, 424] on p "You or another rep have attempted a call to this number recently" at bounding box center [403, 428] width 509 height 10
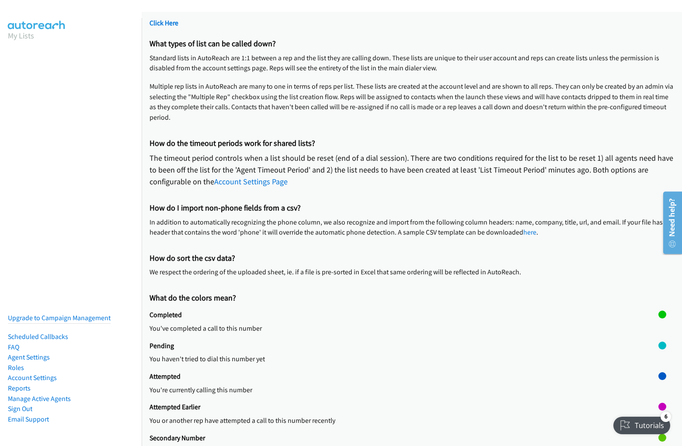
click at [408, 434] on h2 "Secondary Number" at bounding box center [403, 438] width 509 height 9
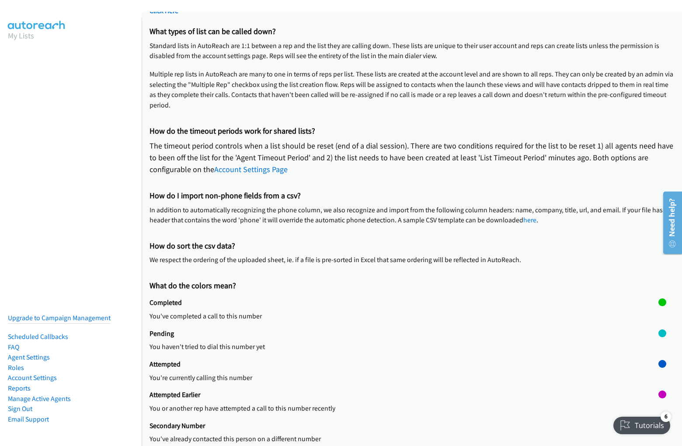
click at [400, 427] on div "Secondary Number You've already contacted this person on a different number" at bounding box center [403, 437] width 509 height 31
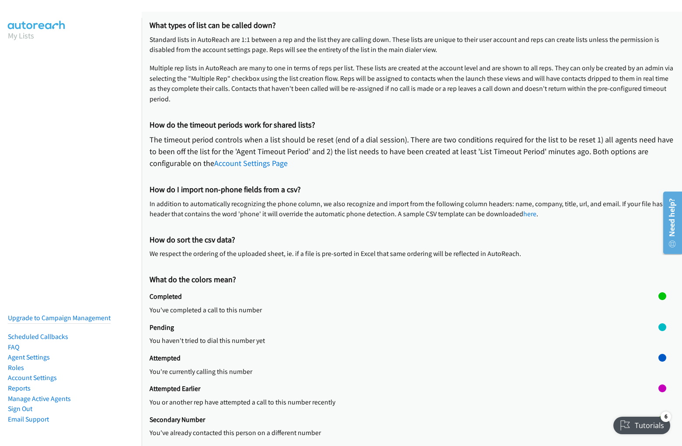
scroll to position [67, 0]
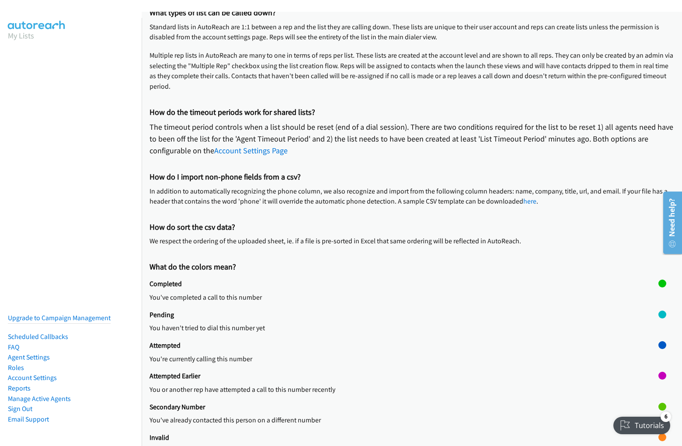
click at [408, 434] on h2 "Invalid" at bounding box center [403, 438] width 509 height 9
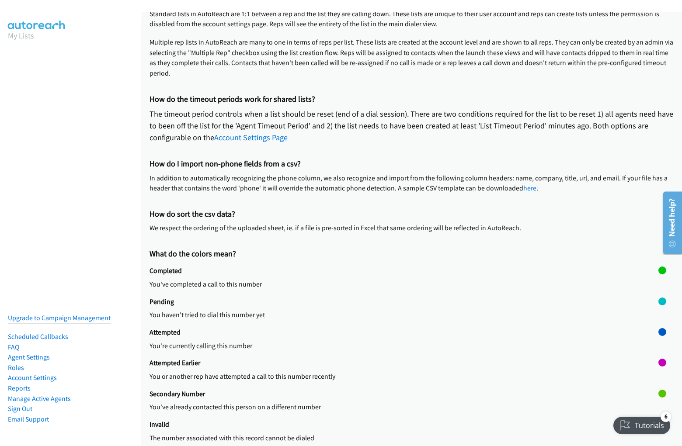
click at [400, 433] on p "The number associated with this record cannot be dialed" at bounding box center [403, 438] width 509 height 10
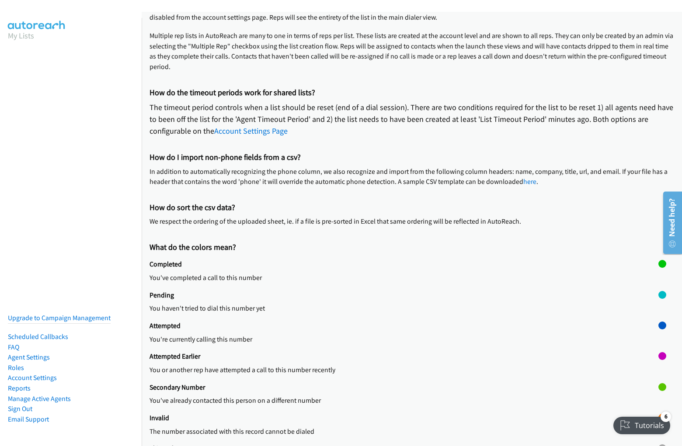
scroll to position [98, 0]
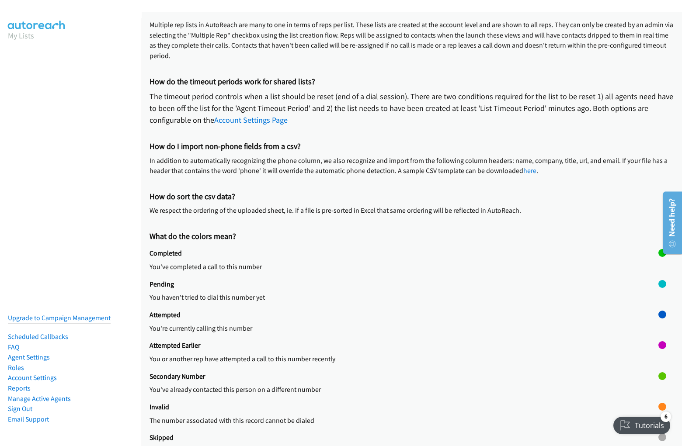
click at [408, 434] on h2 "Skipped" at bounding box center [403, 438] width 509 height 9
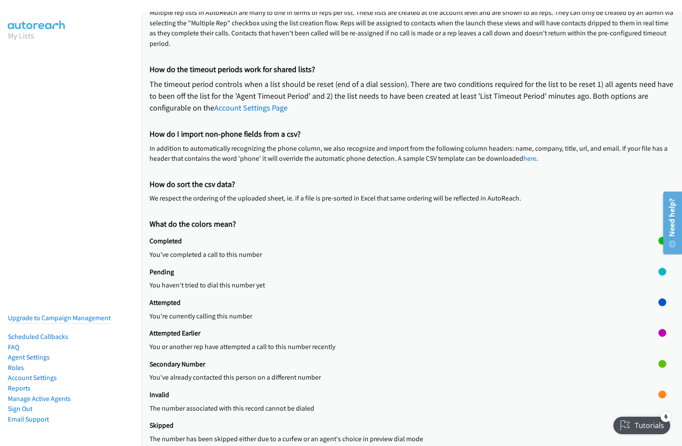
click at [400, 427] on div "Skipped The number has been skipped either due to a curfew or an agent's choice…" at bounding box center [403, 436] width 509 height 31
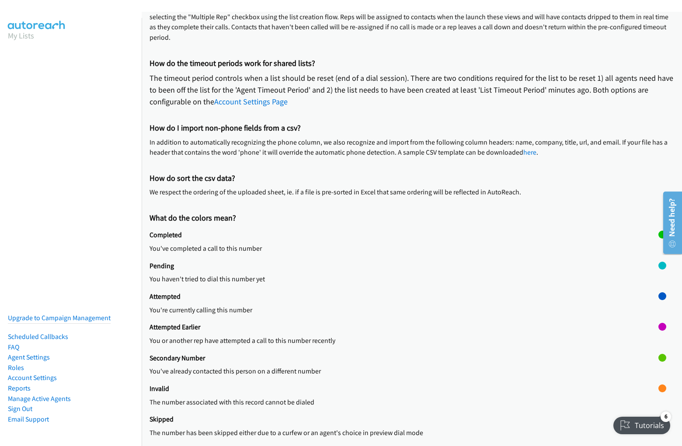
scroll to position [129, 0]
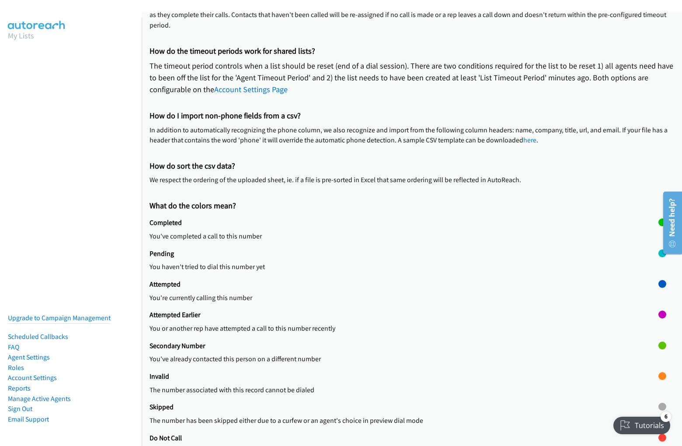
click at [408, 434] on h2 "Do Not Call" at bounding box center [403, 438] width 509 height 9
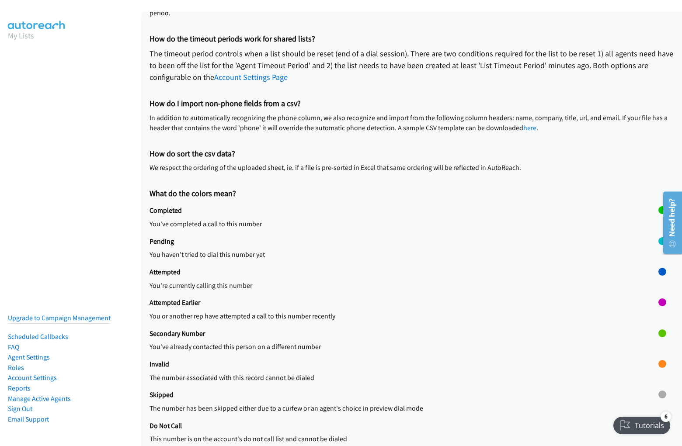
click at [400, 427] on div "Do Not Call This number is on the account's do not call list and cannot be dial…" at bounding box center [403, 437] width 509 height 31
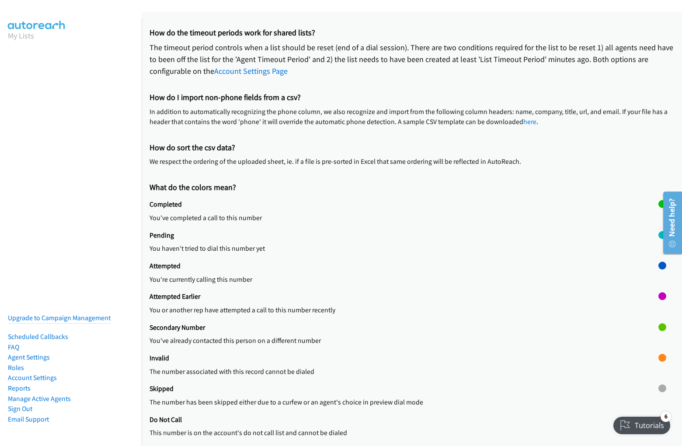
scroll to position [160, 0]
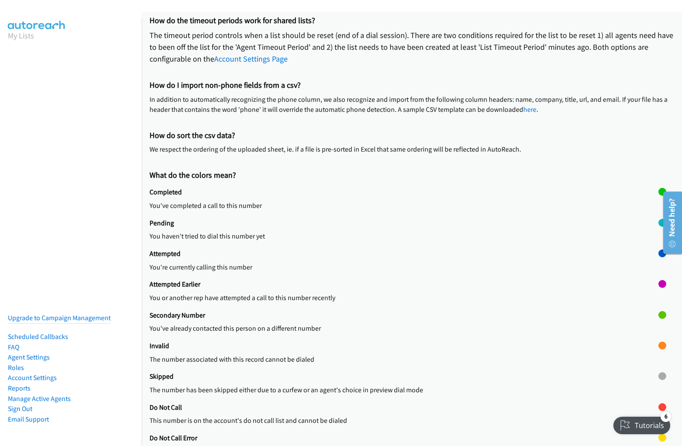
click at [408, 434] on h2 "Do Not Call Error" at bounding box center [403, 438] width 509 height 9
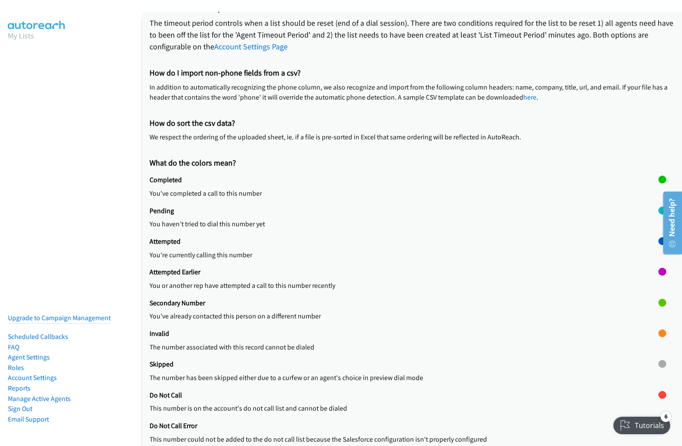
click at [400, 427] on div "Do Not Call Error This number could not be added to the do not call list becaus…" at bounding box center [403, 437] width 509 height 31
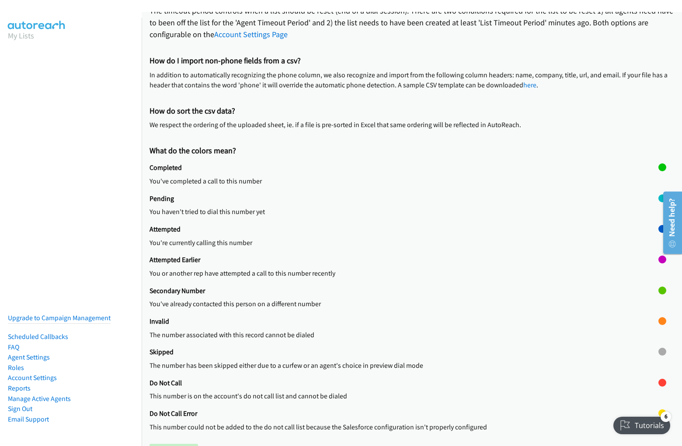
scroll to position [237, 0]
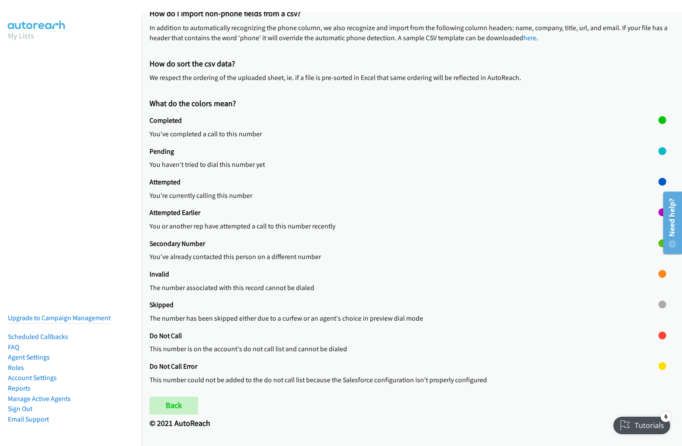
click at [408, 427] on h2 "© 2021 AutoReach" at bounding box center [411, 424] width 524 height 10
